Goal: Information Seeking & Learning: Check status

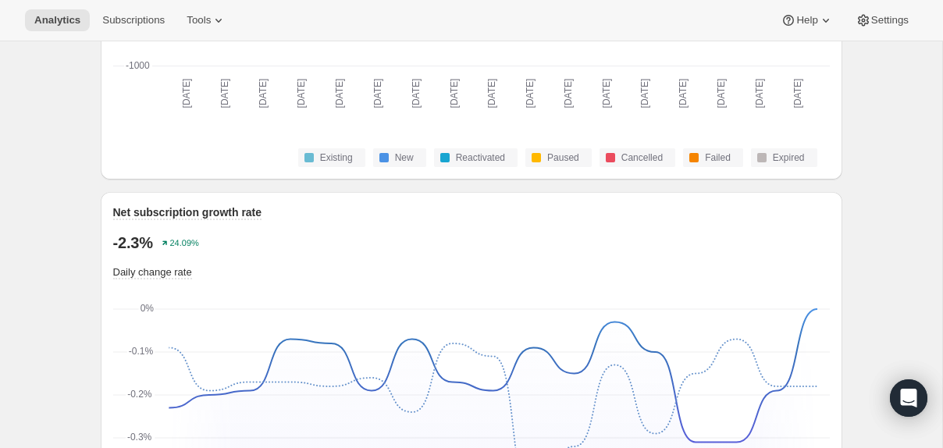
click at [125, 16] on span "Subscriptions" at bounding box center [133, 20] width 62 height 12
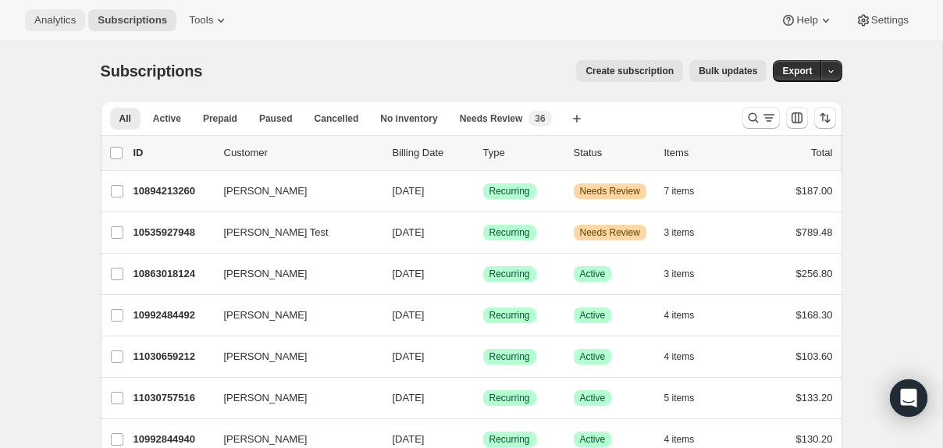
click at [67, 20] on span "Analytics" at bounding box center [54, 20] width 41 height 12
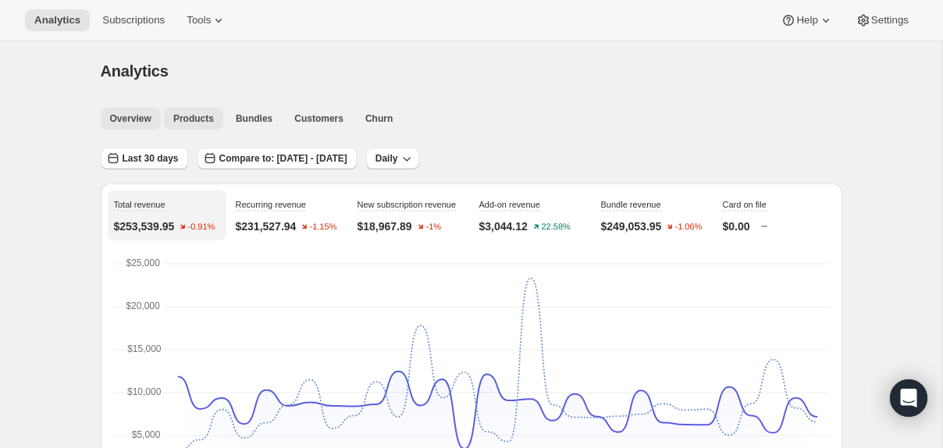
click at [199, 114] on span "Products" at bounding box center [193, 118] width 41 height 12
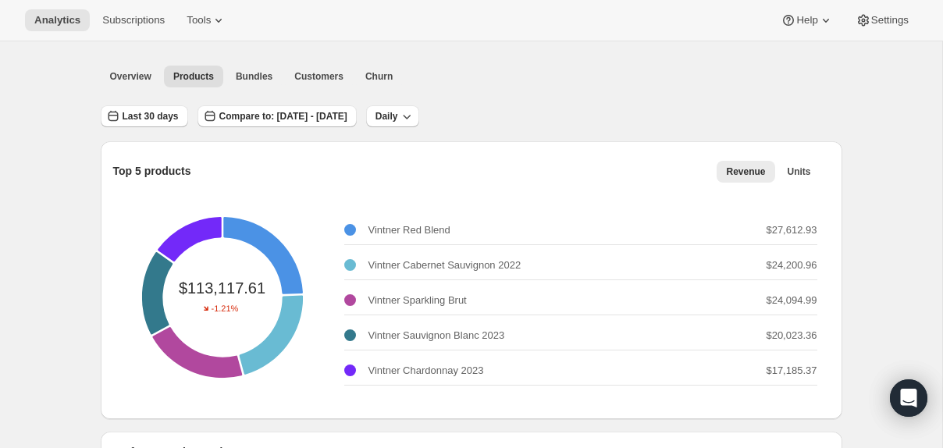
scroll to position [43, 0]
click at [347, 115] on span "Compare to: [DATE] - [DATE]" at bounding box center [283, 115] width 128 height 12
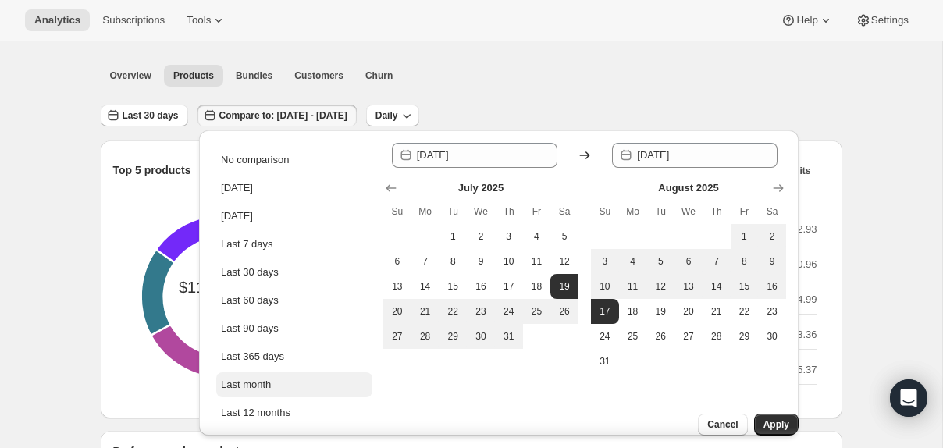
click at [266, 384] on div "Last month" at bounding box center [246, 385] width 50 height 16
type input "[DATE]"
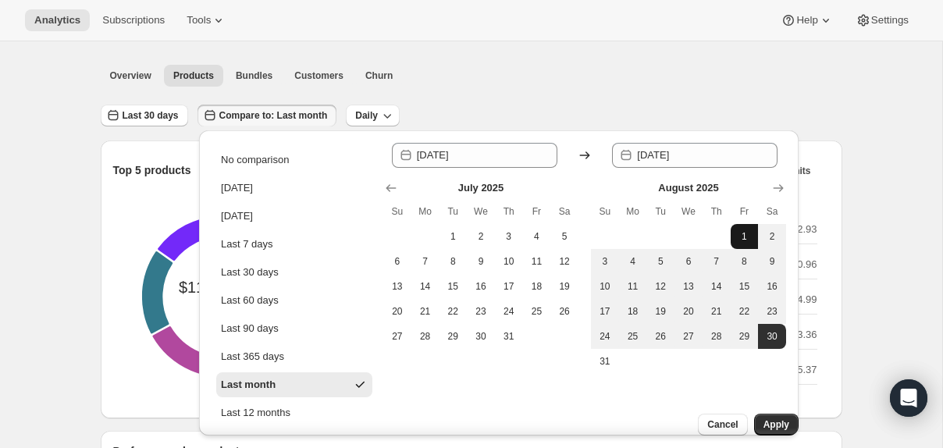
click at [733, 235] on button "1" at bounding box center [745, 236] width 28 height 25
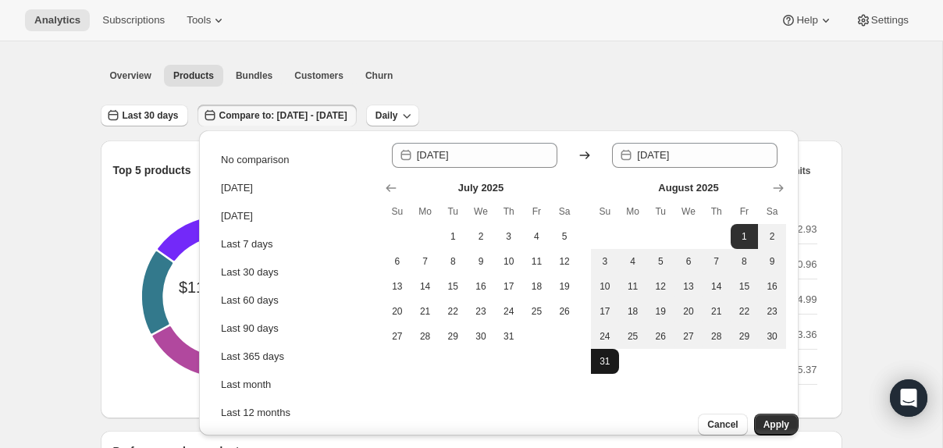
click at [601, 365] on span "31" at bounding box center [605, 361] width 16 height 12
type input "[DATE]"
click at [763, 418] on span "Apply" at bounding box center [776, 424] width 26 height 12
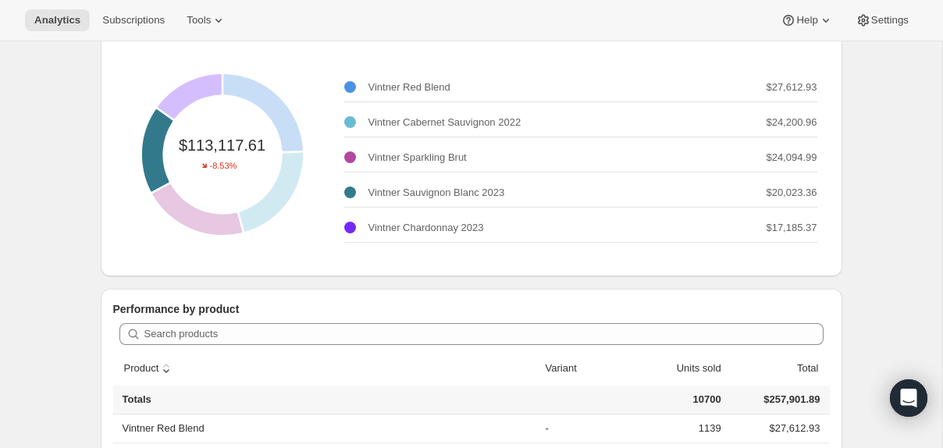
scroll to position [32, 0]
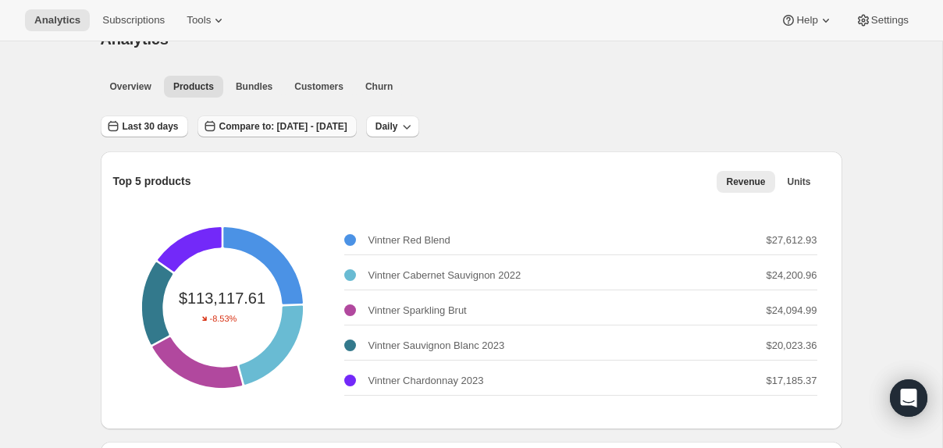
click at [327, 116] on button "Compare to: [DATE] - [DATE]" at bounding box center [276, 127] width 159 height 22
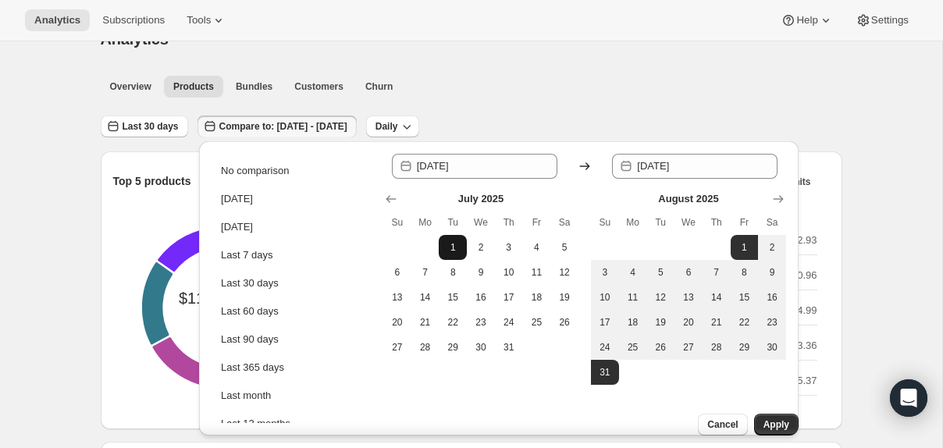
click at [445, 247] on span "1" at bounding box center [453, 247] width 16 height 12
type input "[DATE]"
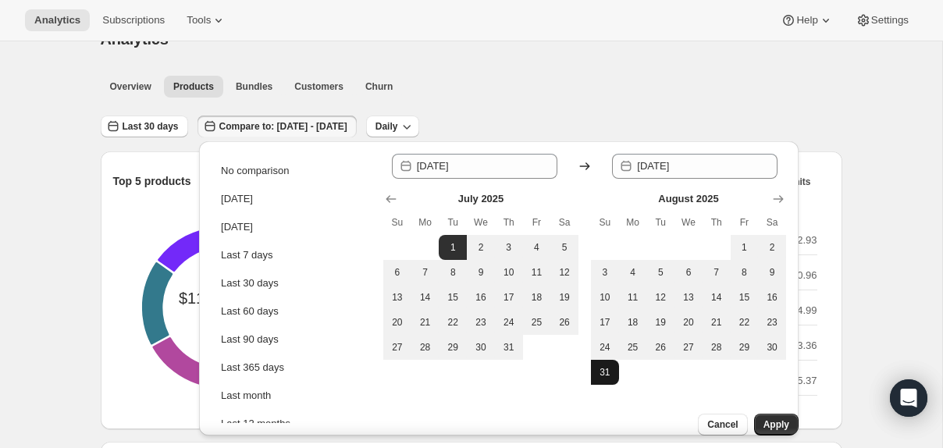
click at [611, 374] on span "31" at bounding box center [605, 372] width 16 height 12
type input "[DATE]"
click at [768, 418] on span "Apply" at bounding box center [776, 424] width 26 height 12
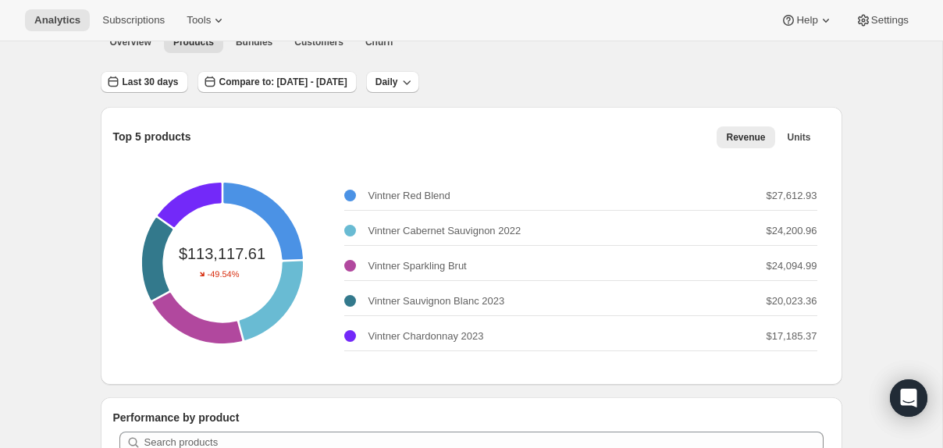
scroll to position [72, 0]
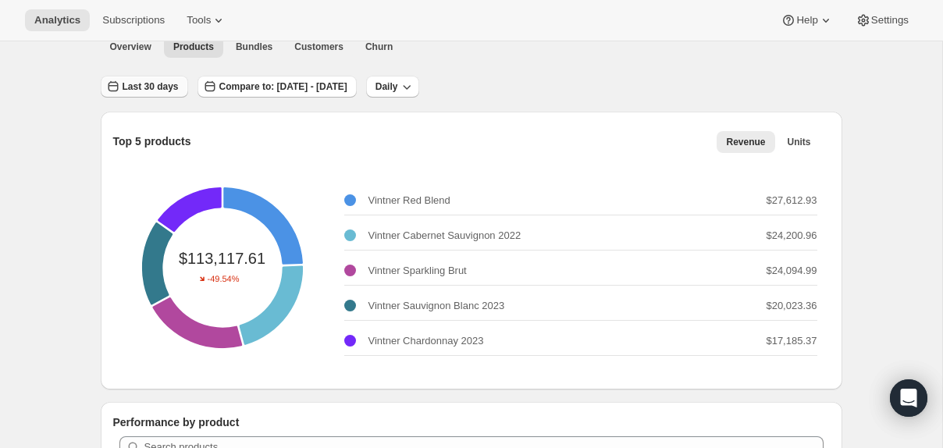
click at [152, 83] on span "Last 30 days" at bounding box center [151, 86] width 56 height 12
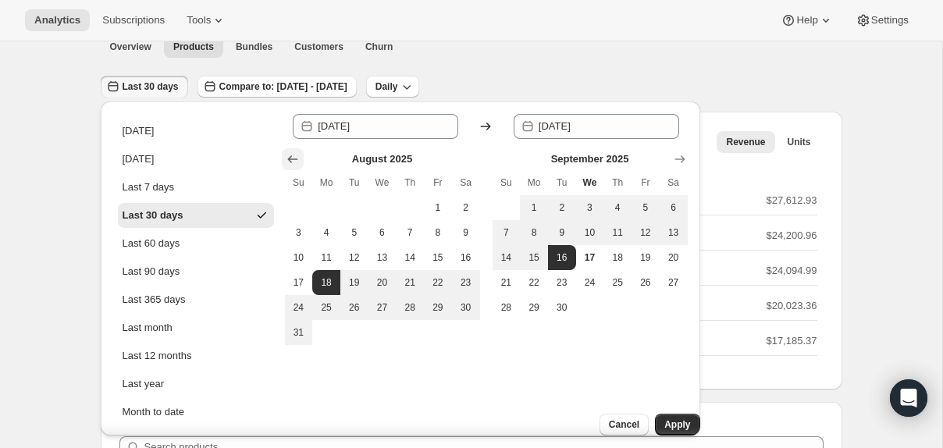
click at [294, 157] on icon "Show previous month, July 2025" at bounding box center [293, 159] width 16 height 16
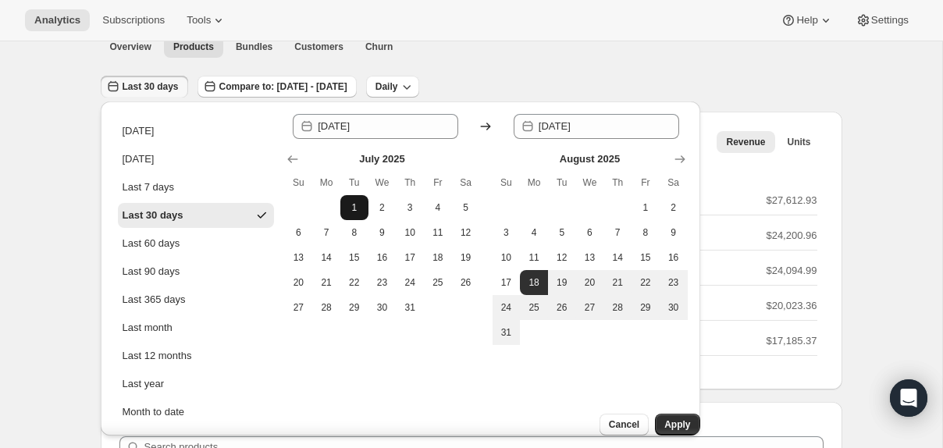
click at [350, 217] on button "1" at bounding box center [354, 207] width 28 height 25
type input "[DATE]"
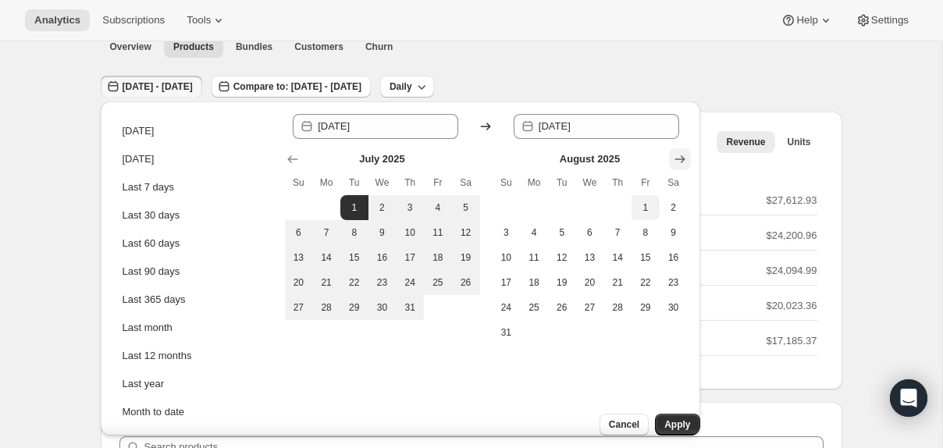
click at [671, 164] on button "Show next month, September 2025" at bounding box center [680, 159] width 22 height 22
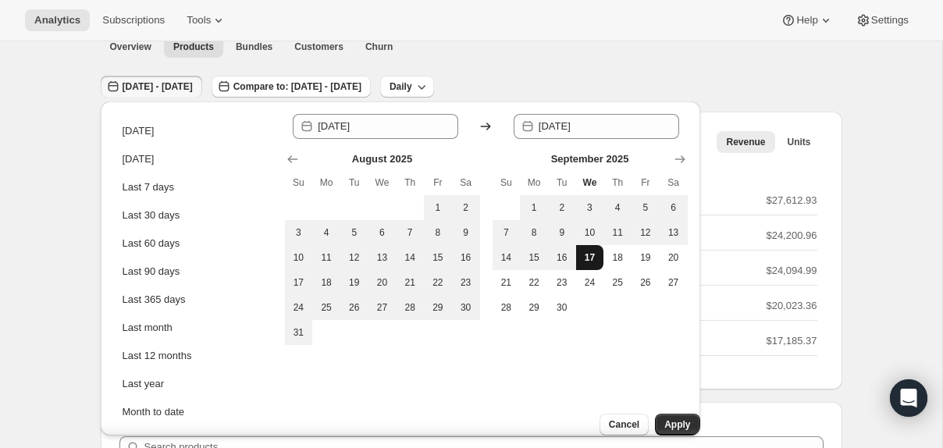
click at [585, 258] on span "17" at bounding box center [590, 257] width 16 height 12
type input "[DATE]"
click at [664, 418] on span "Apply" at bounding box center [677, 424] width 26 height 12
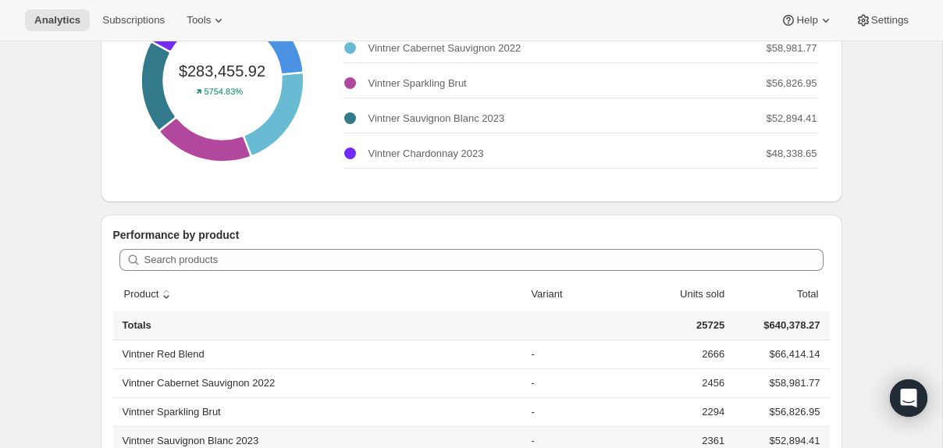
scroll to position [0, 0]
